Goal: Task Accomplishment & Management: Use online tool/utility

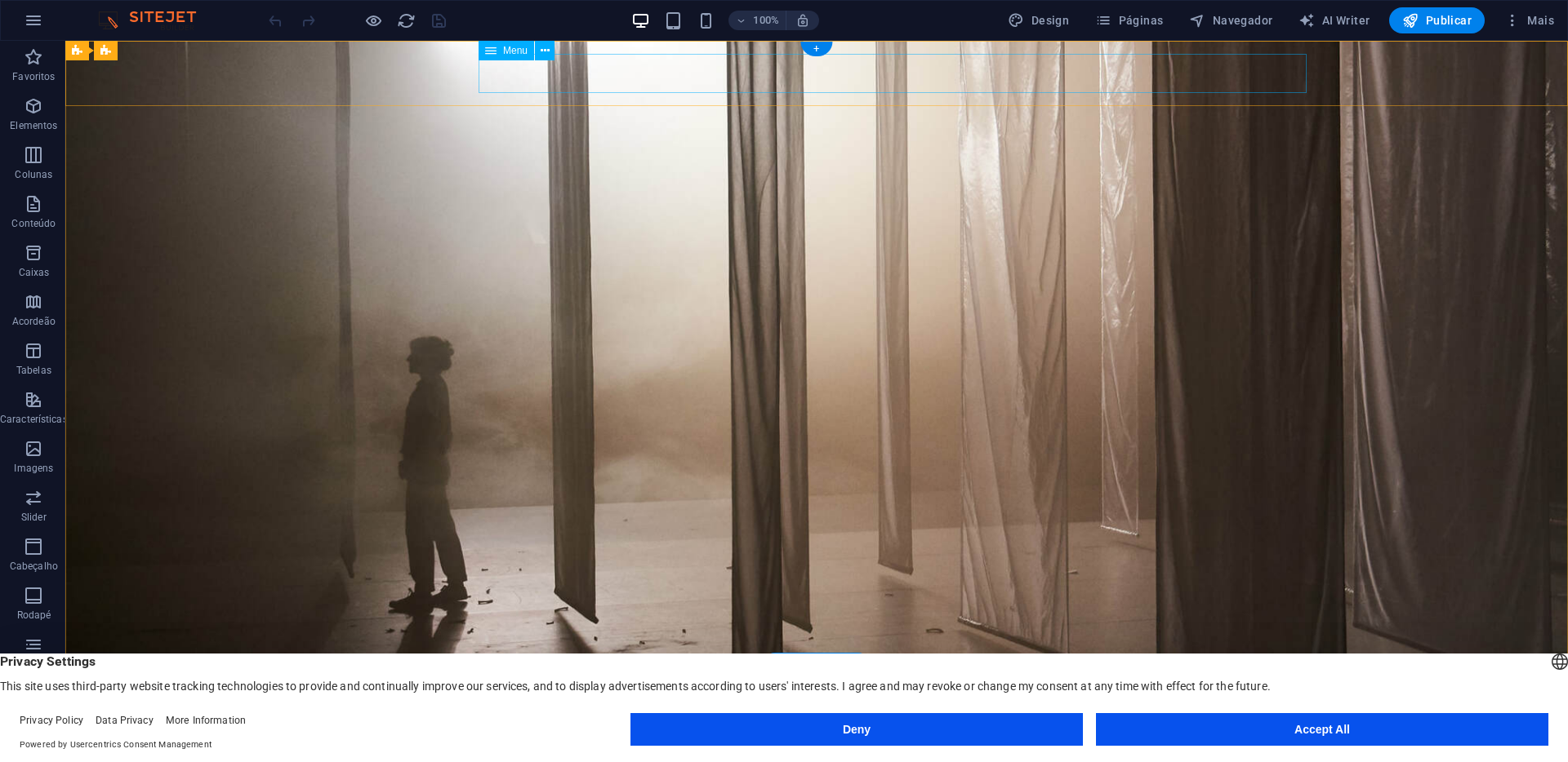
click at [1134, 718] on nav "Sobre.About Projectos.Projects Raquel S" at bounding box center [817, 737] width 980 height 39
click at [1131, 718] on nav "Sobre.About Projectos.Projects Raquel S" at bounding box center [817, 737] width 980 height 39
click at [1111, 13] on icon "button" at bounding box center [1104, 21] width 17 height 17
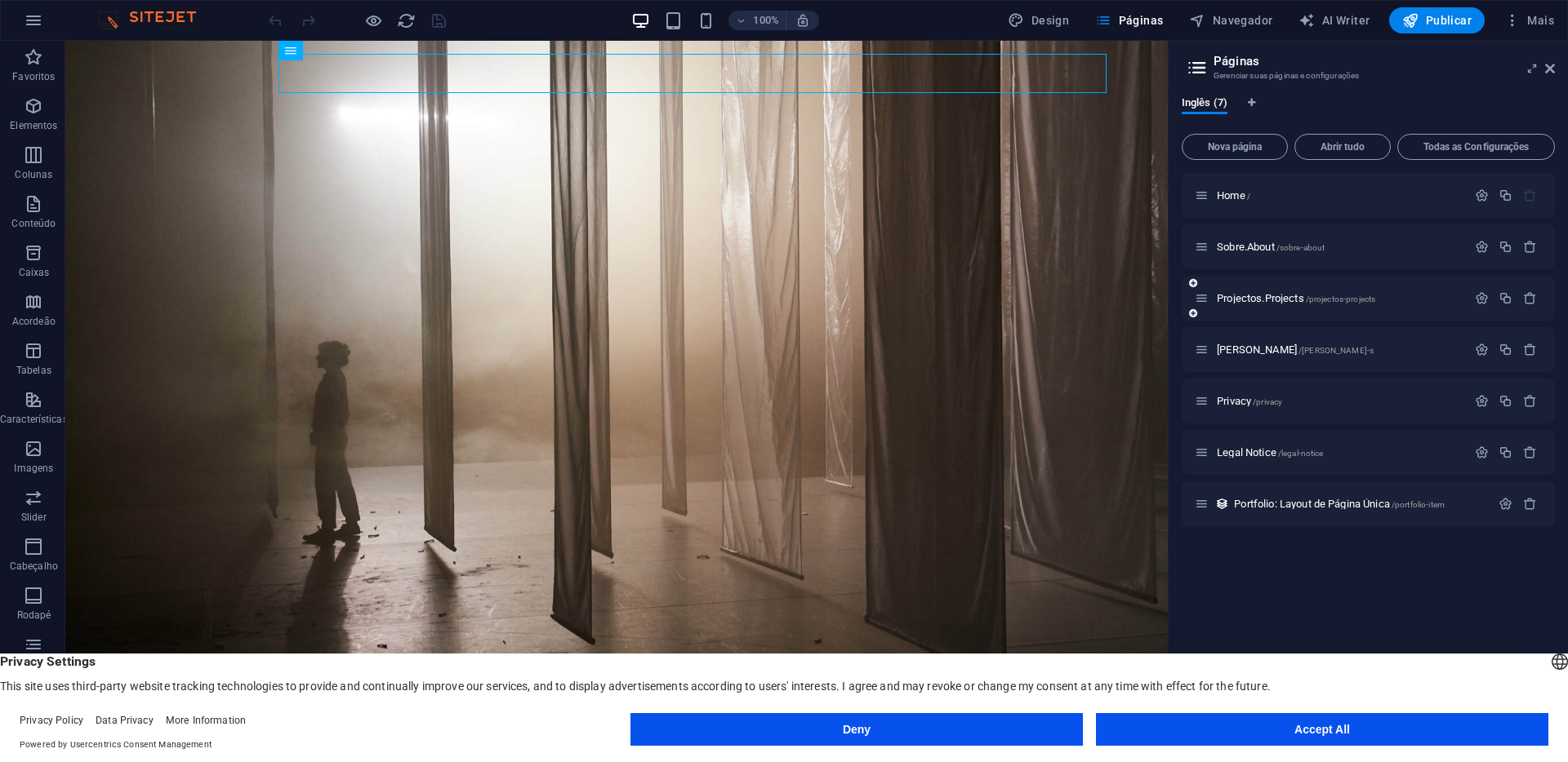
click at [1237, 304] on div "Projectos.Projects /projectos-projects" at bounding box center [1331, 298] width 272 height 18
click at [1237, 300] on span "Projectos.Projects /projectos-projects" at bounding box center [1296, 298] width 159 height 13
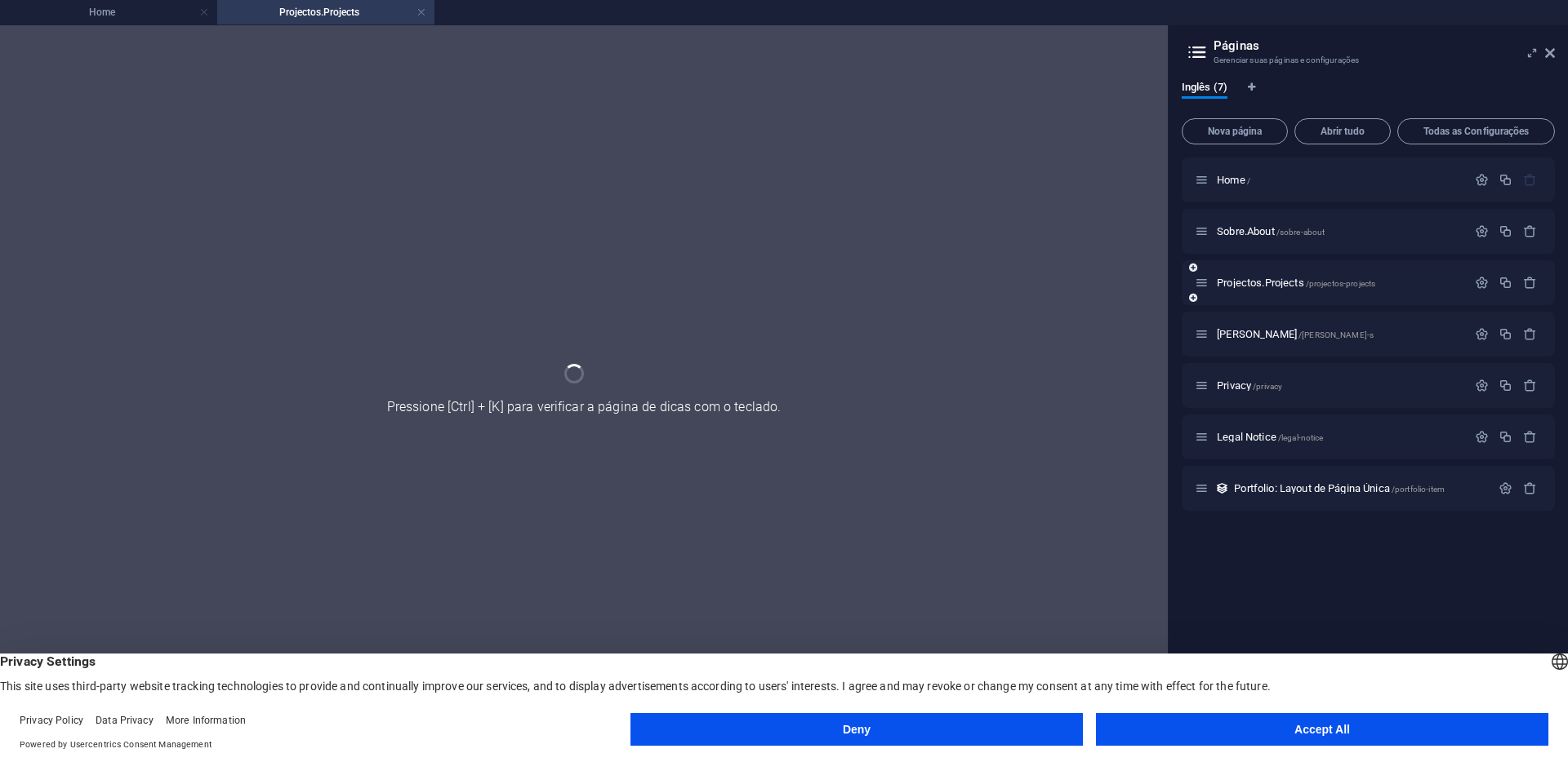
click at [1237, 300] on div "Projectos.Projects /projectos-projects" at bounding box center [1368, 283] width 373 height 45
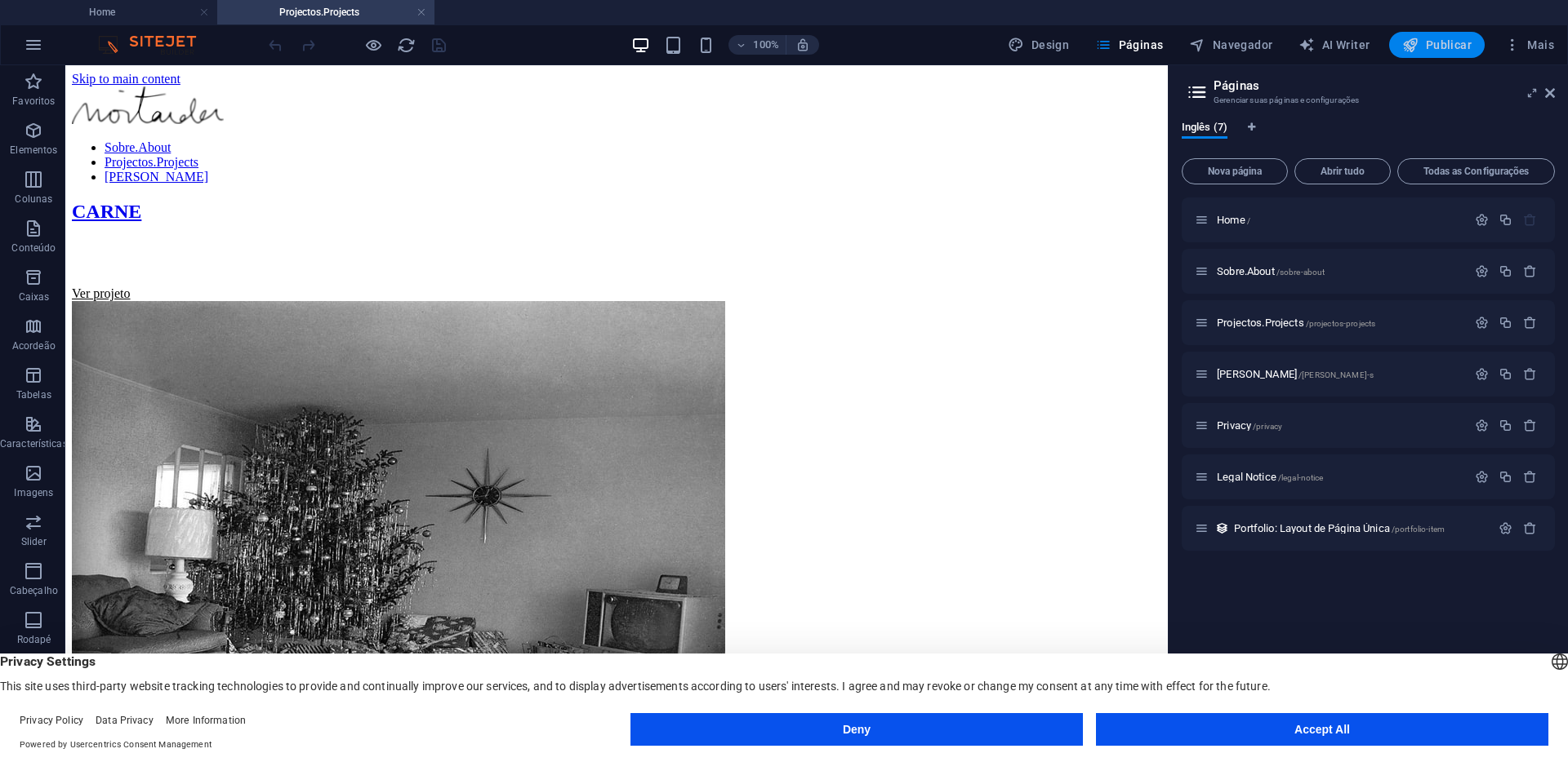
click at [1424, 53] on button "Publicar" at bounding box center [1437, 44] width 95 height 26
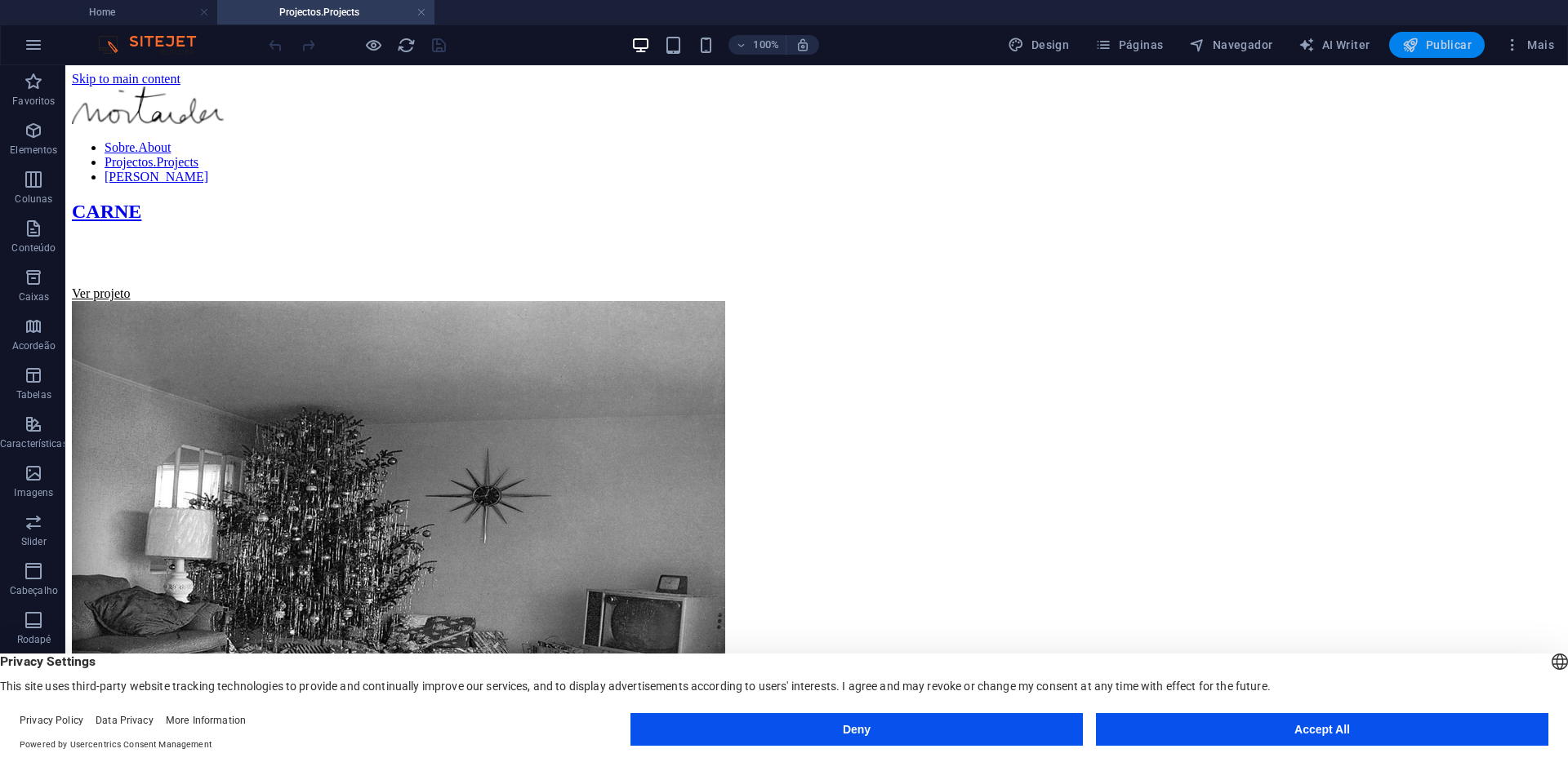
click at [1426, 45] on span "Publicar" at bounding box center [1436, 45] width 69 height 17
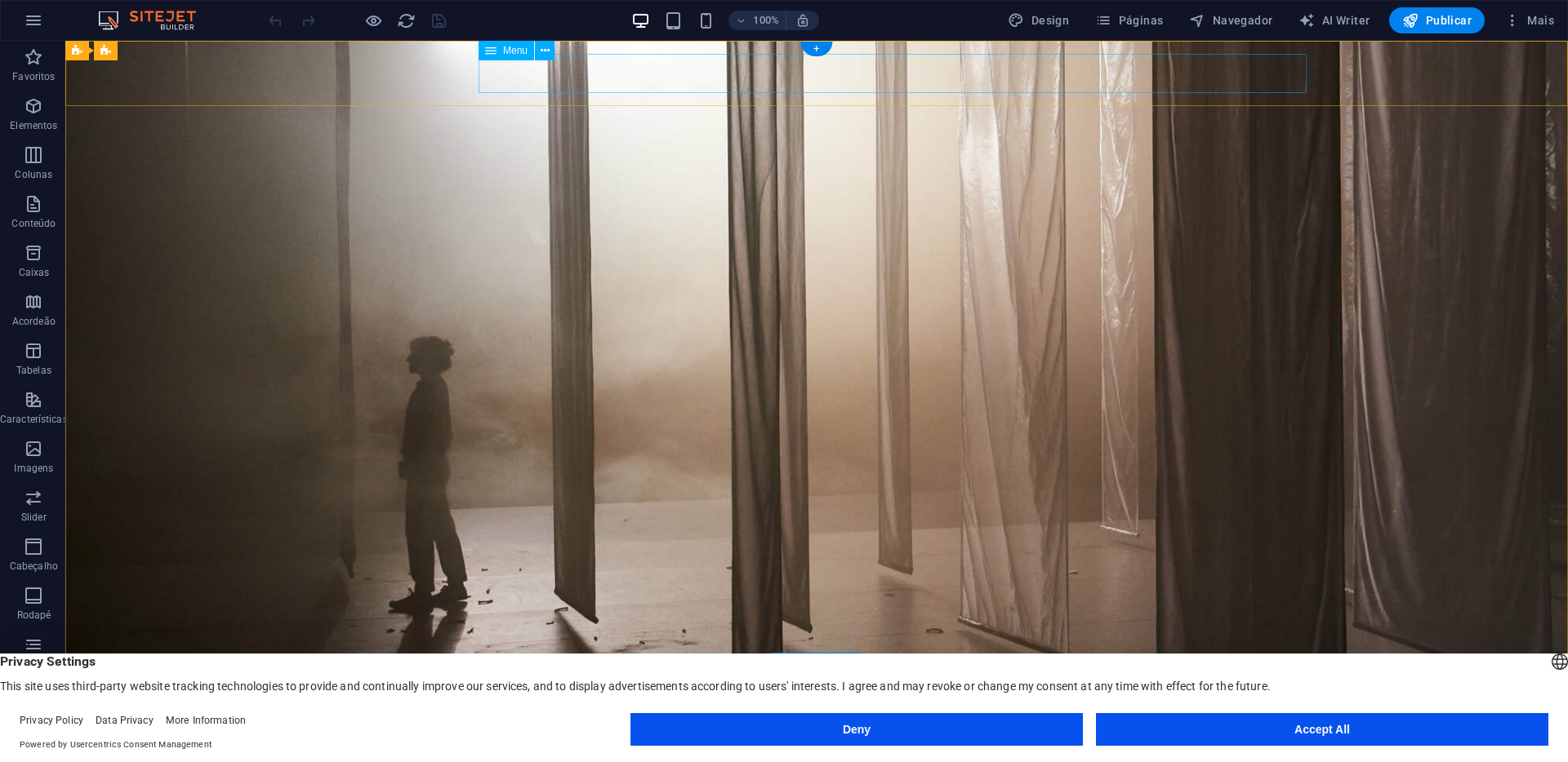
click at [1122, 718] on nav "Sobre.About Projectos.Projects Raquel S" at bounding box center [817, 737] width 980 height 39
click at [1131, 22] on span "Páginas" at bounding box center [1129, 21] width 68 height 17
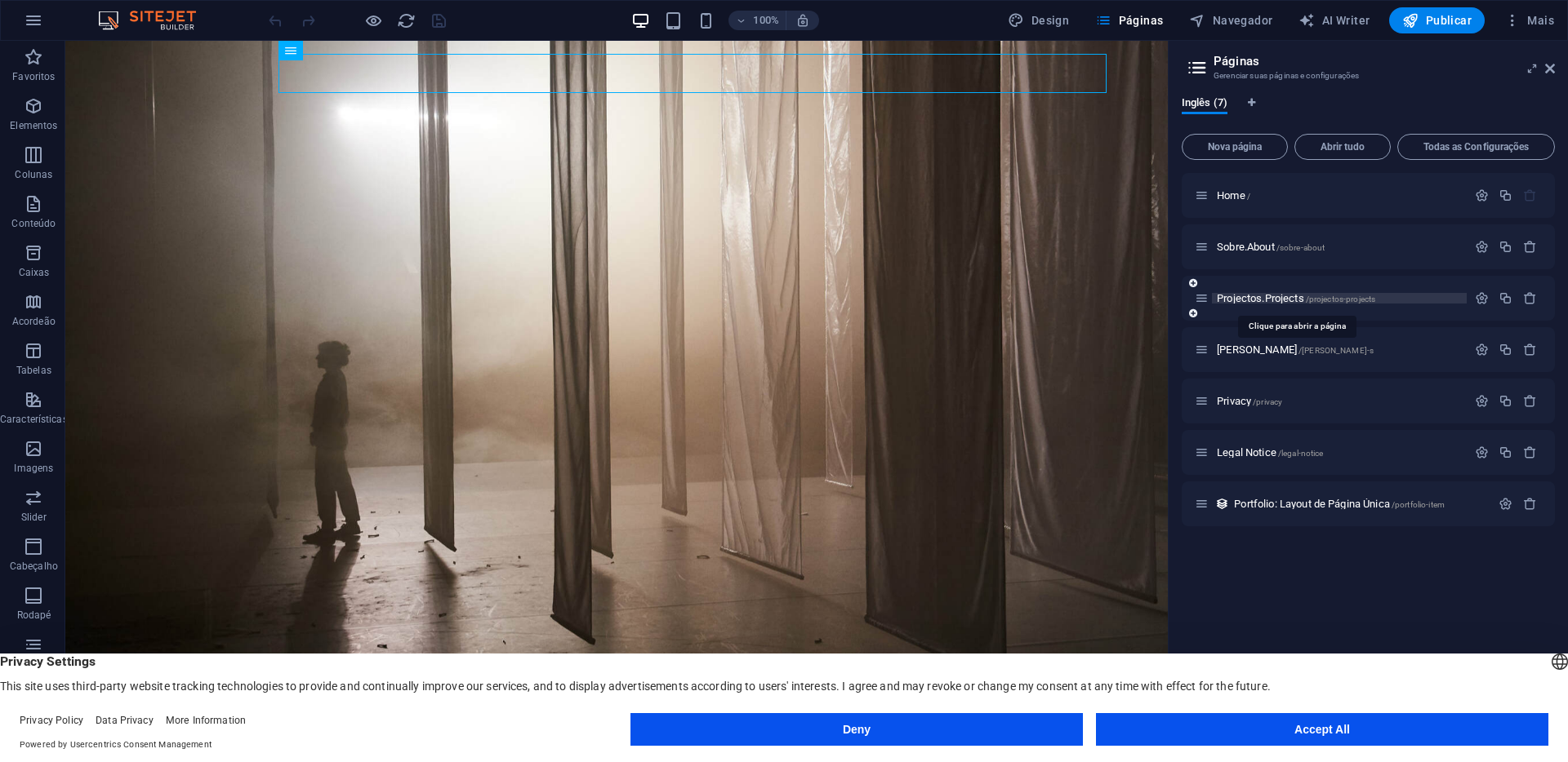
click at [1243, 297] on span "Projectos.Projects /projectos-projects" at bounding box center [1296, 298] width 159 height 13
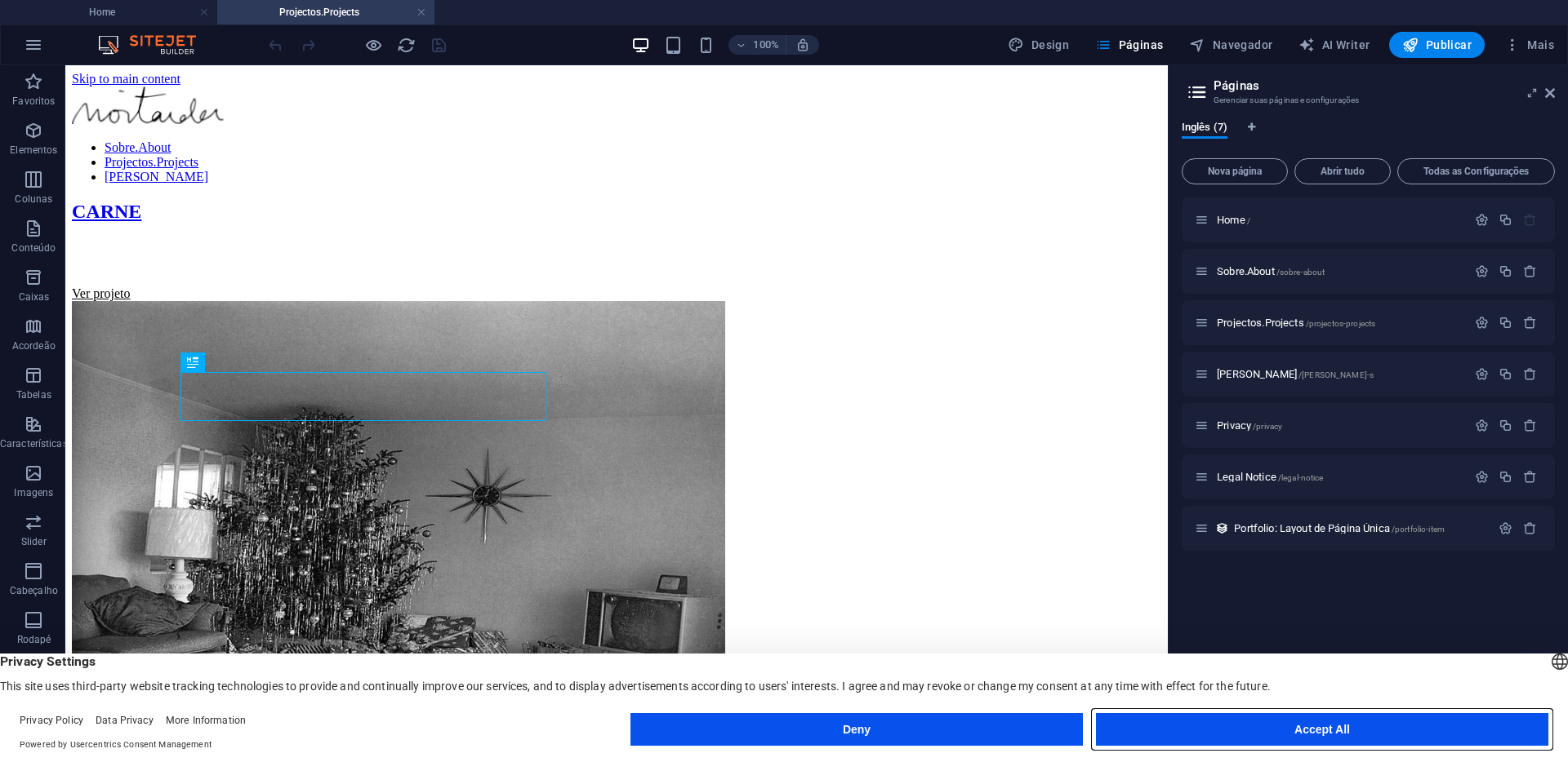
click at [1399, 738] on button "Accept All" at bounding box center [1322, 729] width 453 height 33
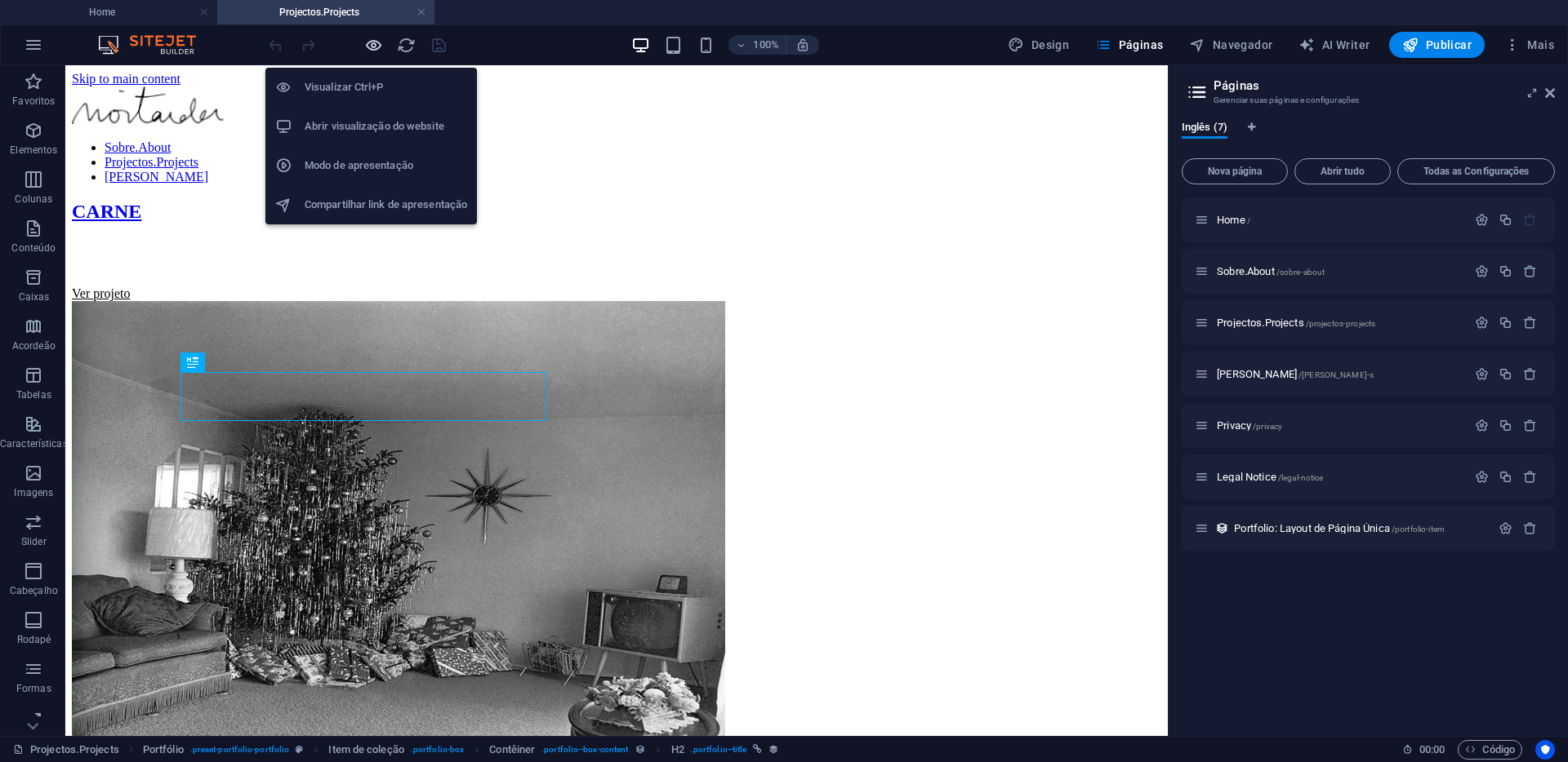
click at [373, 41] on icon "button" at bounding box center [373, 45] width 18 height 18
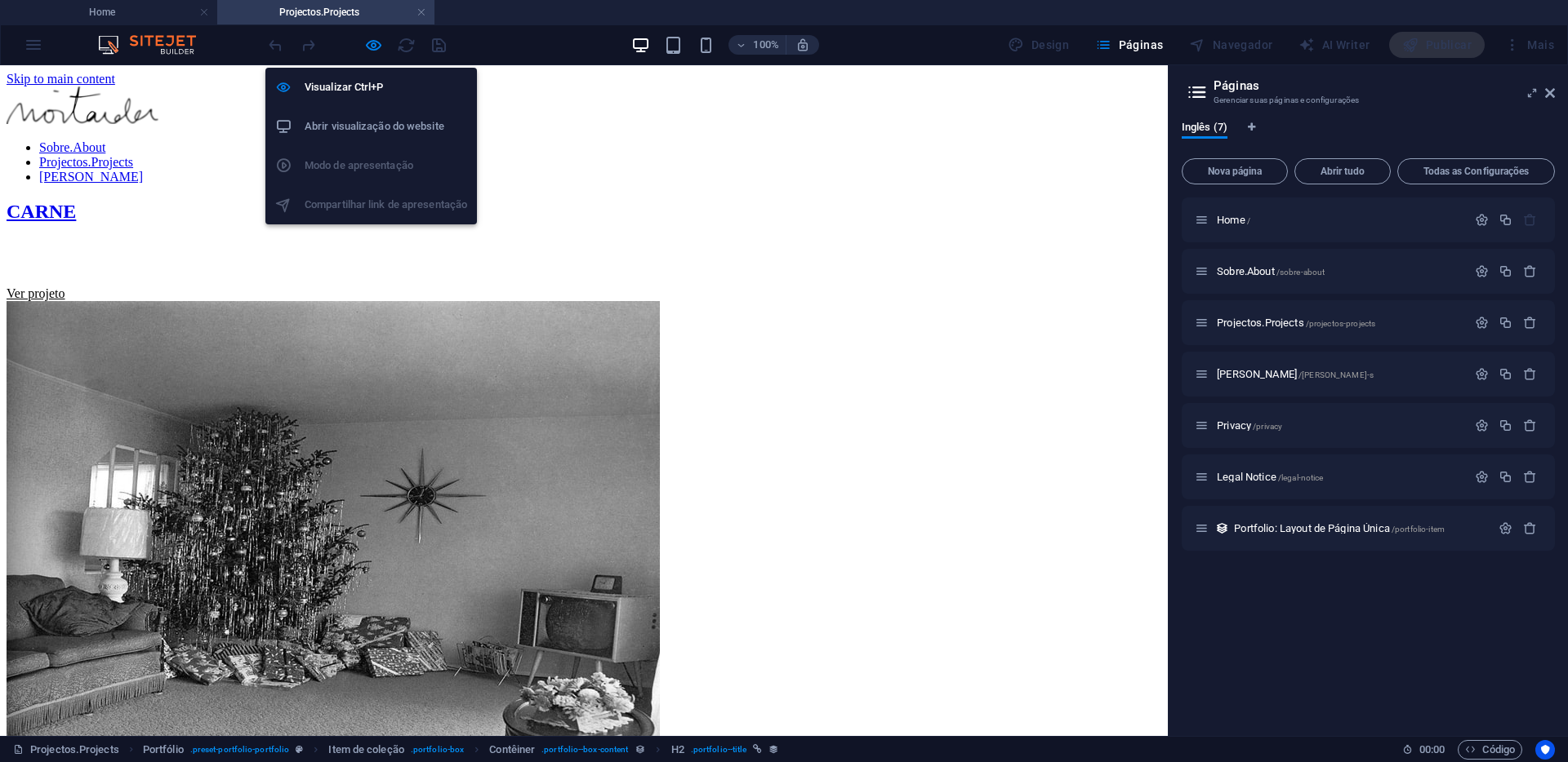
click at [385, 127] on h6 "Abrir visualização do website" at bounding box center [386, 126] width 163 height 19
